Goal: Task Accomplishment & Management: Complete application form

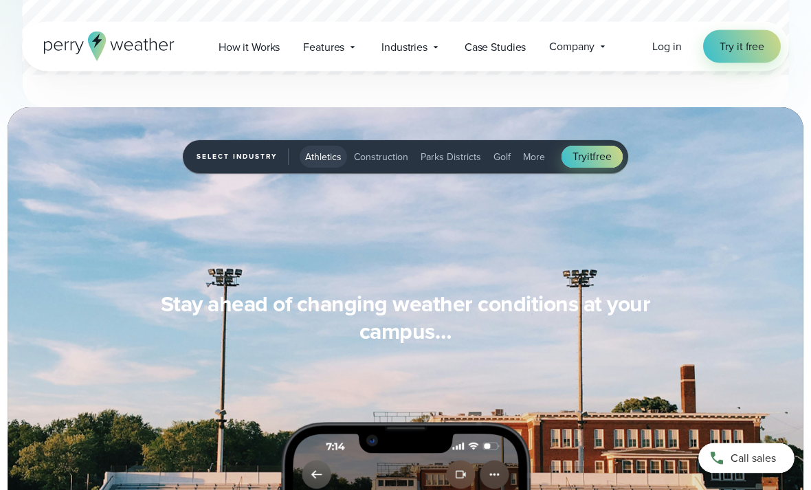
scroll to position [1055, 0]
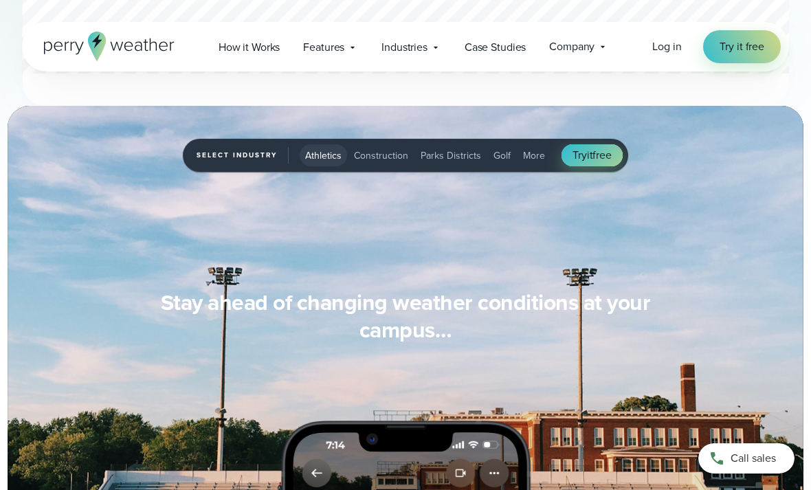
click at [607, 154] on span "Try it free" at bounding box center [592, 155] width 39 height 16
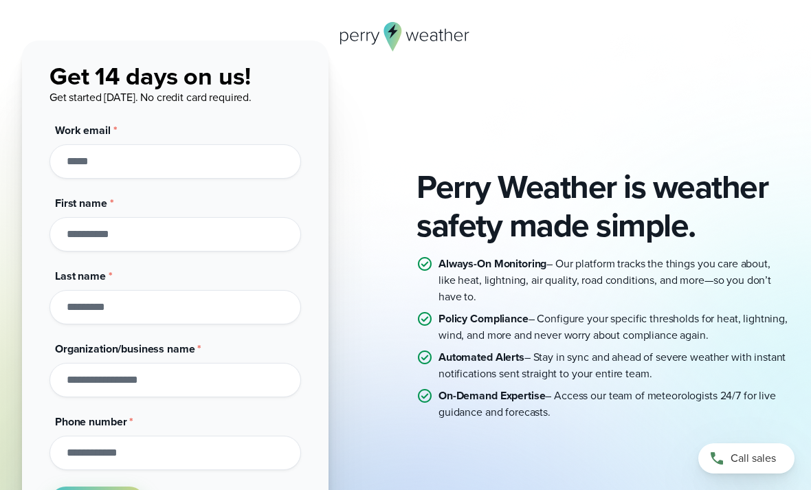
scroll to position [67, 0]
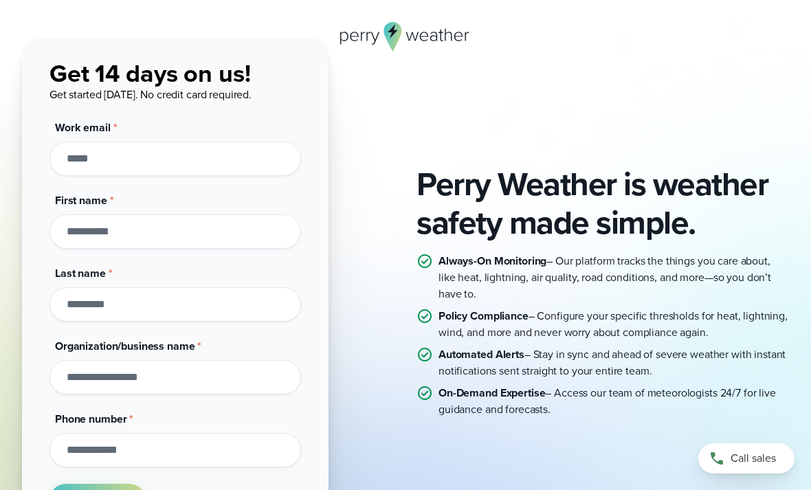
click at [65, 155] on input "Work email *" at bounding box center [175, 159] width 252 height 34
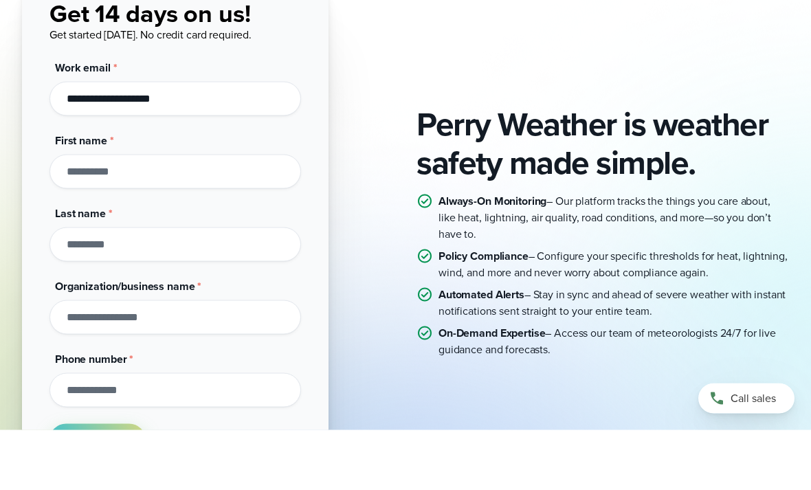
type input "**********"
click at [52, 214] on input "First name *" at bounding box center [175, 231] width 252 height 34
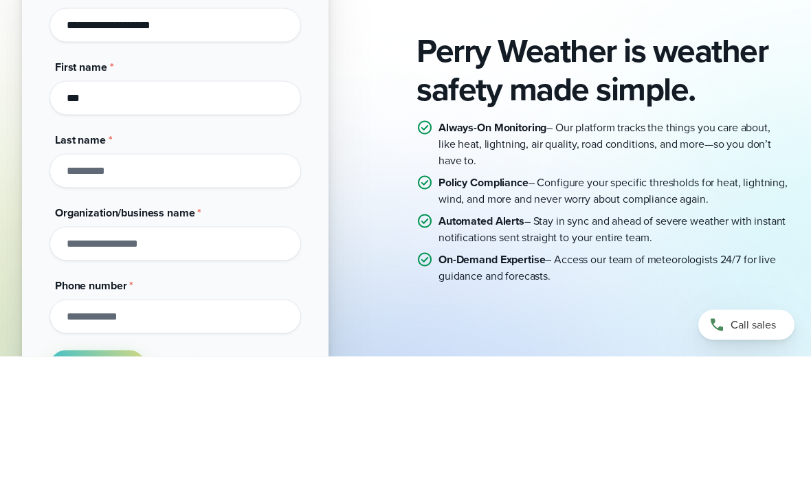
type input "***"
click at [106, 287] on input "Last name *" at bounding box center [175, 304] width 252 height 34
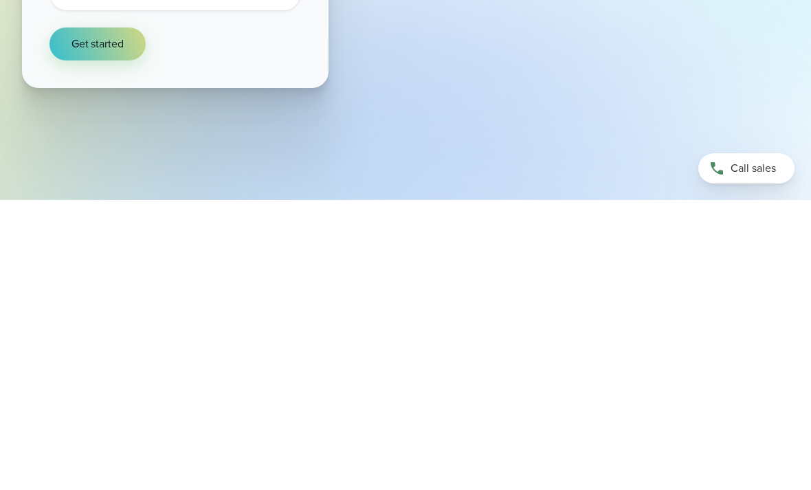
scroll to position [274, 0]
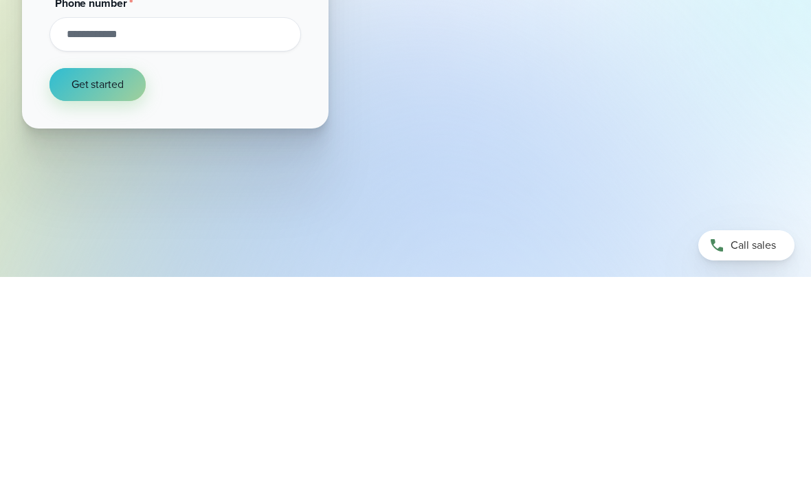
type input "*****"
click at [86, 281] on button "Get started" at bounding box center [97, 297] width 96 height 33
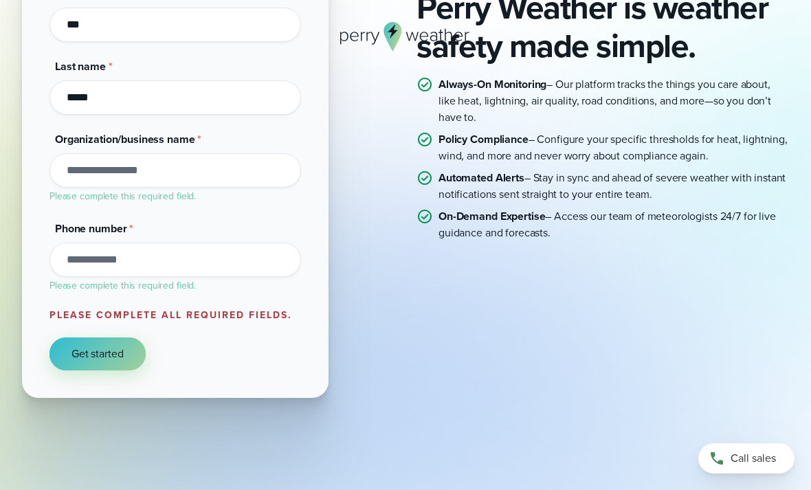
click at [87, 362] on span "Get started" at bounding box center [97, 354] width 52 height 16
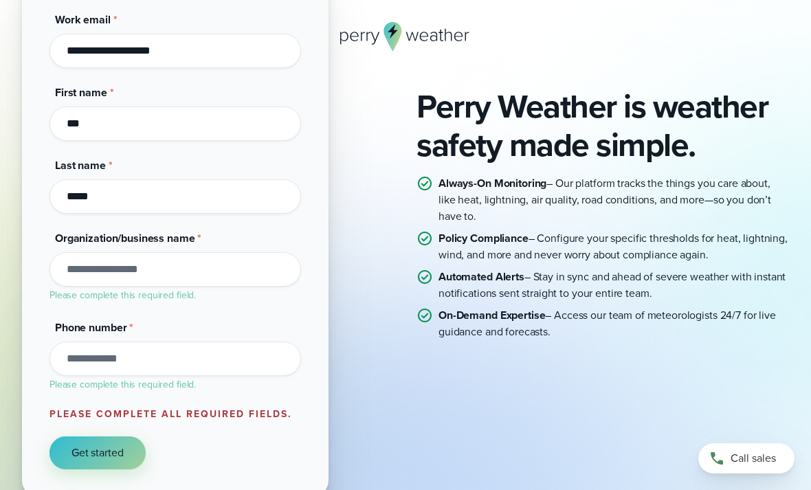
scroll to position [175, 0]
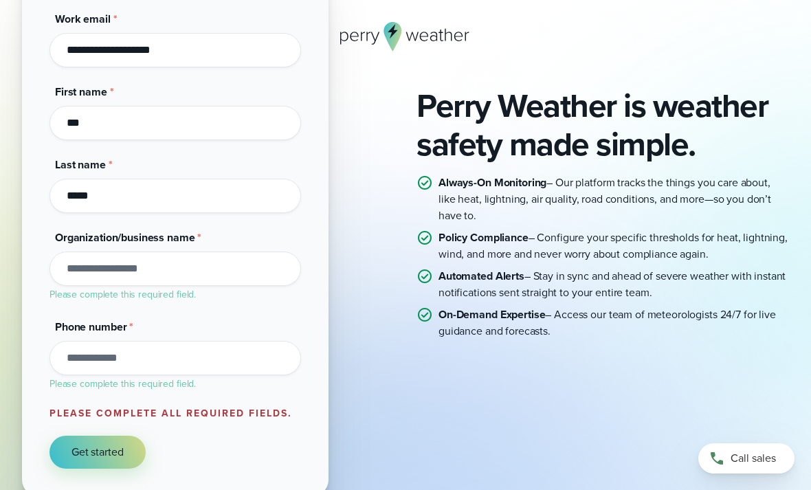
click at [88, 285] on input "Organization/business name *" at bounding box center [175, 269] width 252 height 34
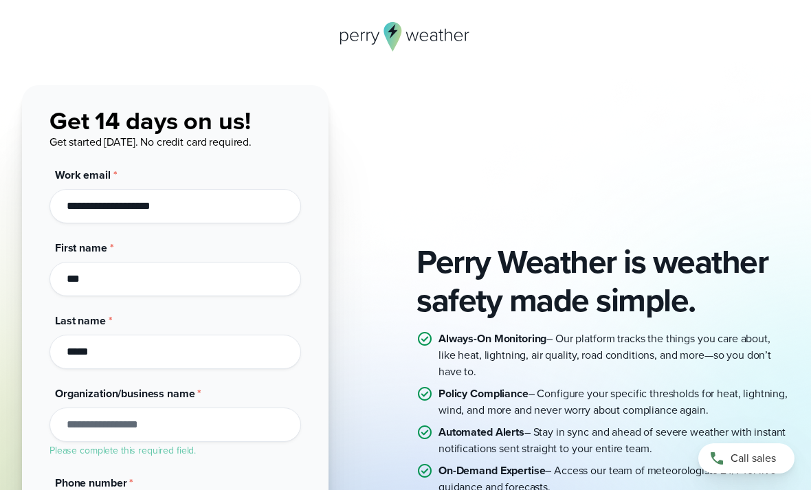
scroll to position [11, 0]
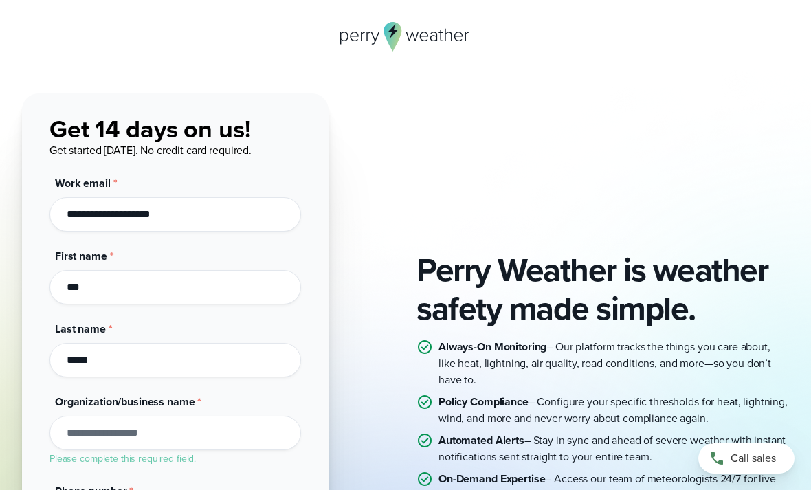
click at [640, 126] on div "Perry Weather is weather safety made simple. Always-On Monitoring – Our platfor…" at bounding box center [405, 376] width 767 height 567
